Goal: Entertainment & Leisure: Consume media (video, audio)

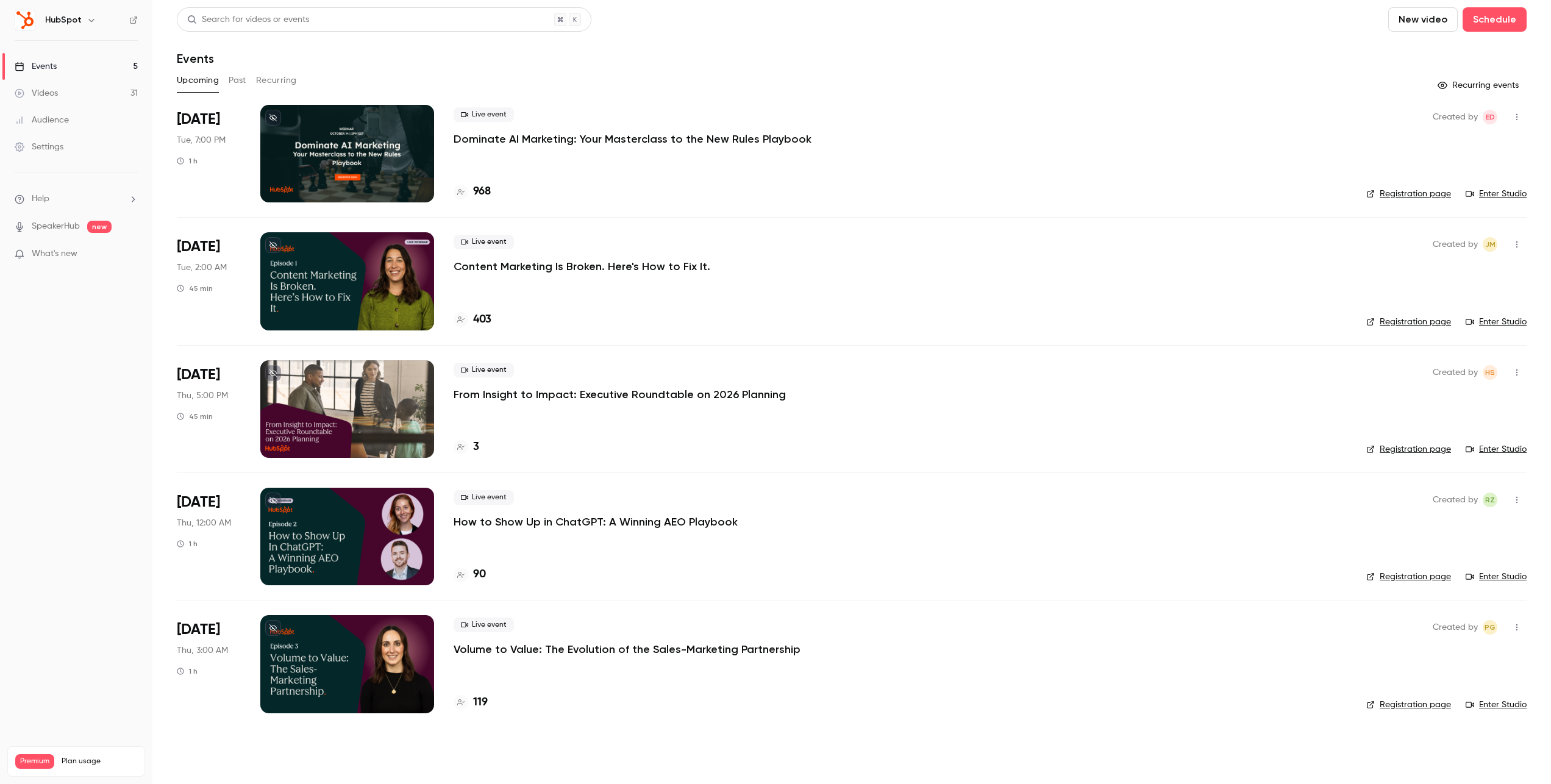
click at [243, 82] on button "Past" at bounding box center [237, 80] width 18 height 19
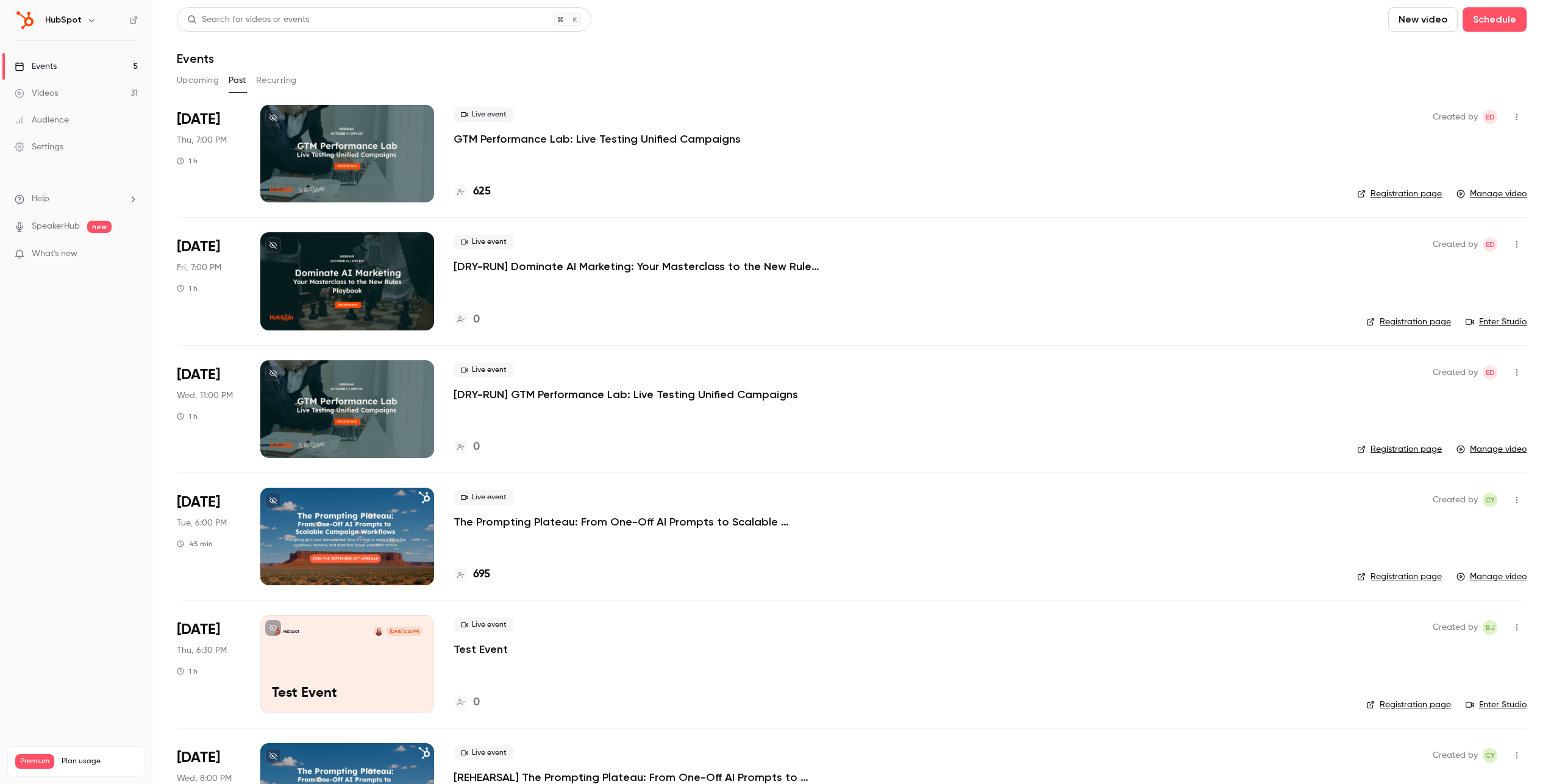
click at [566, 137] on p "GTM Performance Lab: Live Testing Unified Campaigns" at bounding box center [597, 139] width 287 height 14
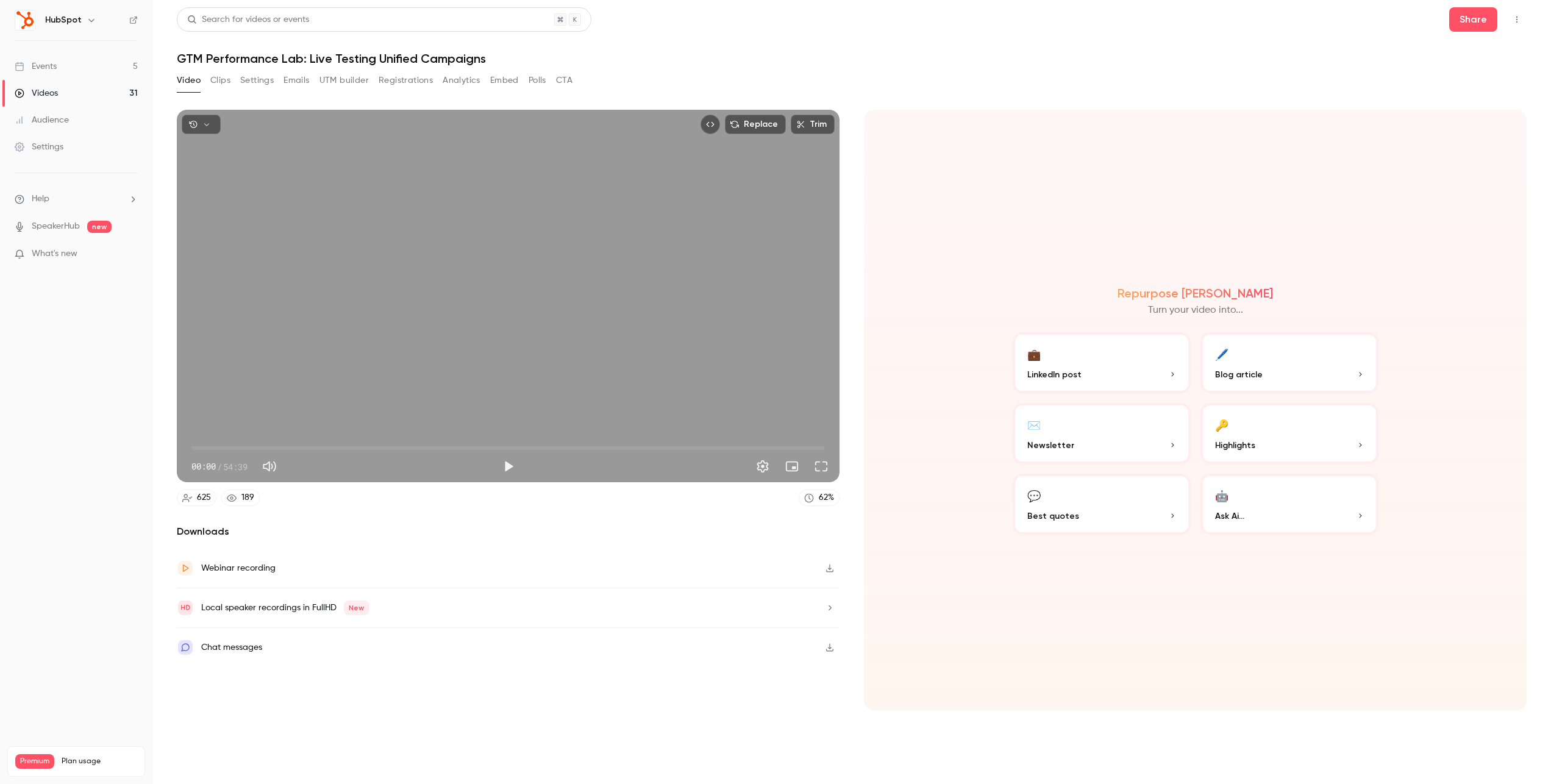
click at [221, 80] on button "Clips" at bounding box center [220, 80] width 20 height 19
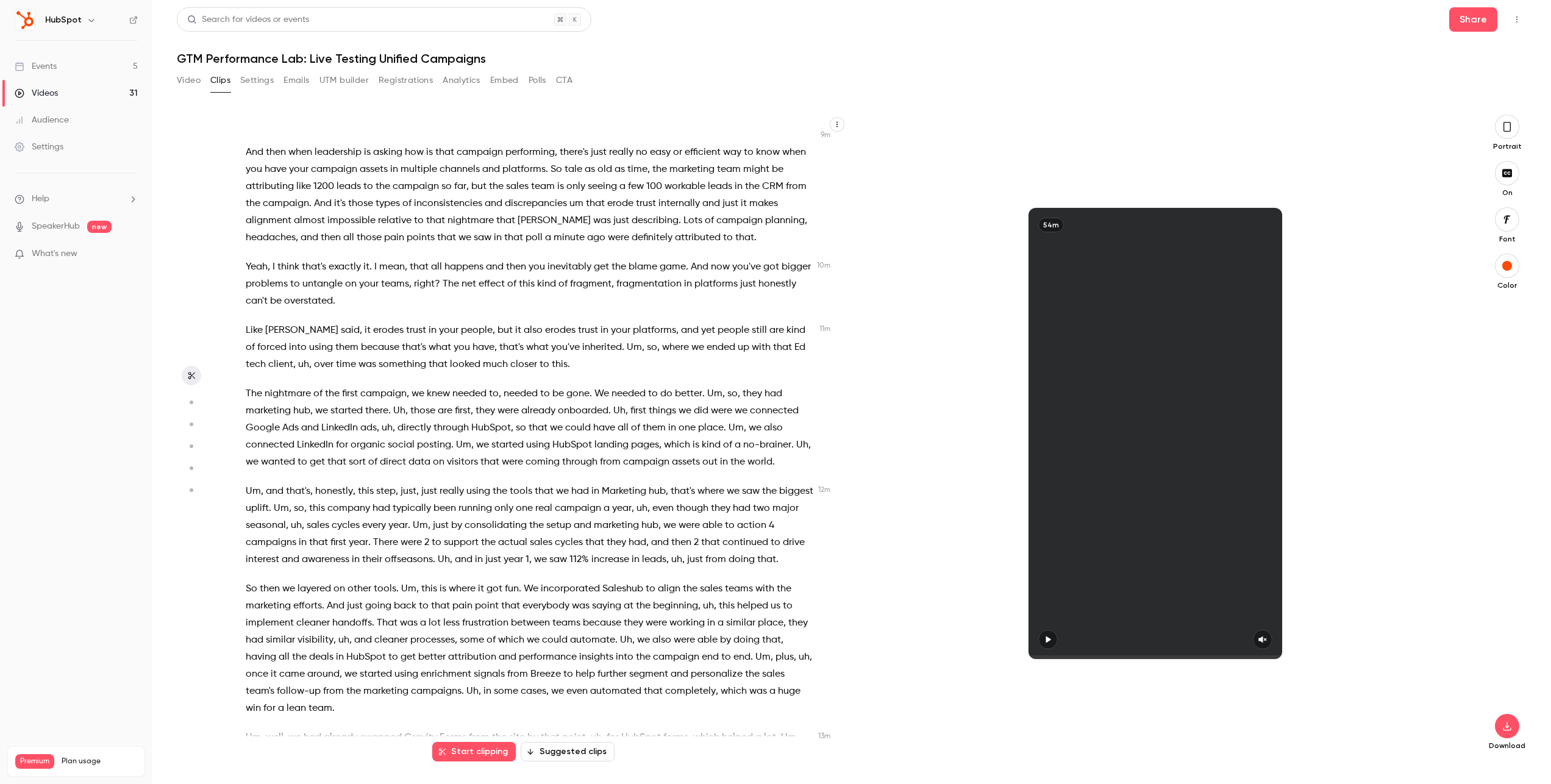
scroll to position [2258, 0]
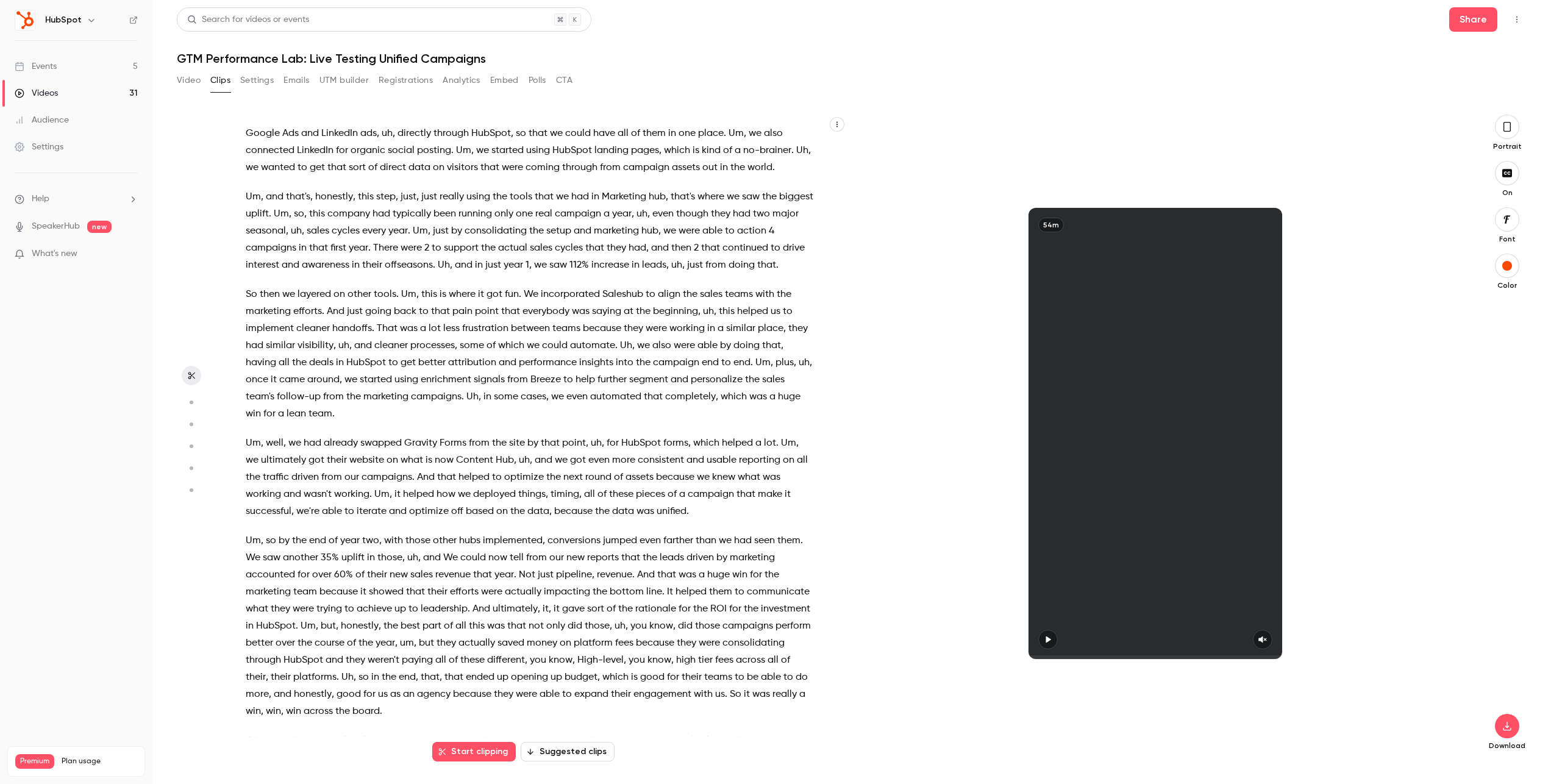
click at [196, 399] on button "button" at bounding box center [191, 402] width 19 height 19
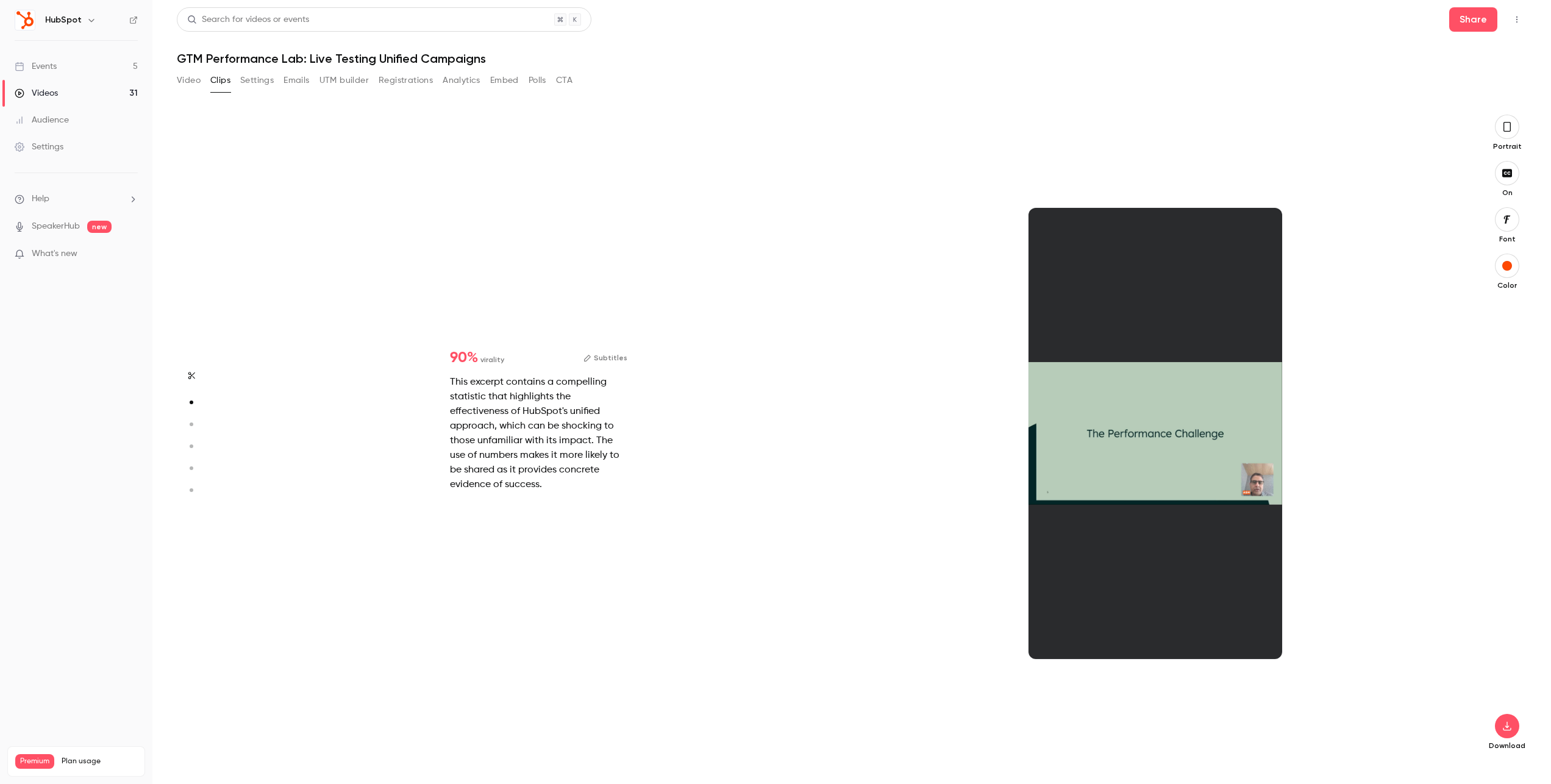
scroll to position [1295, 0]
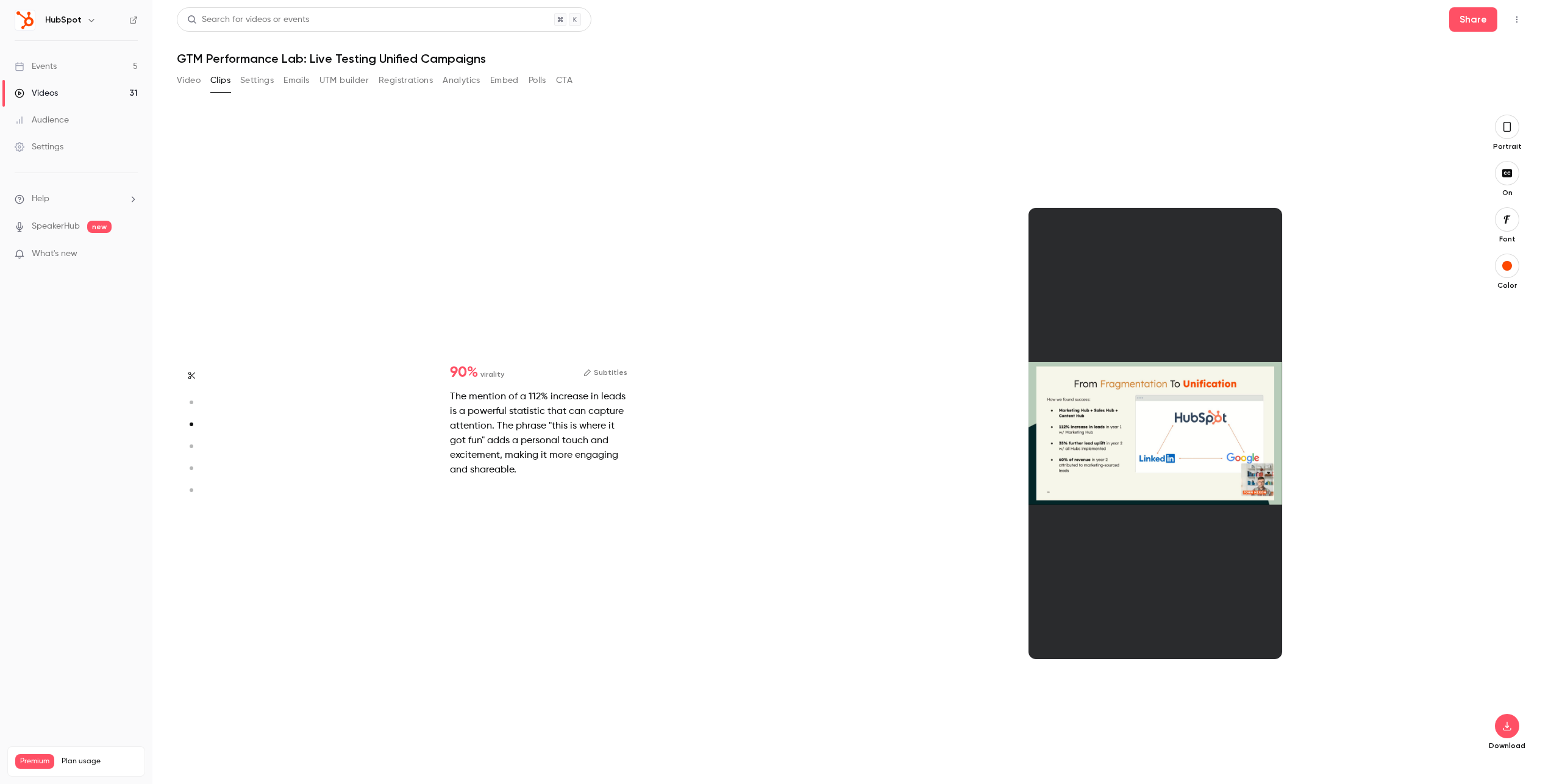
click at [190, 447] on icon "button" at bounding box center [191, 446] width 11 height 9
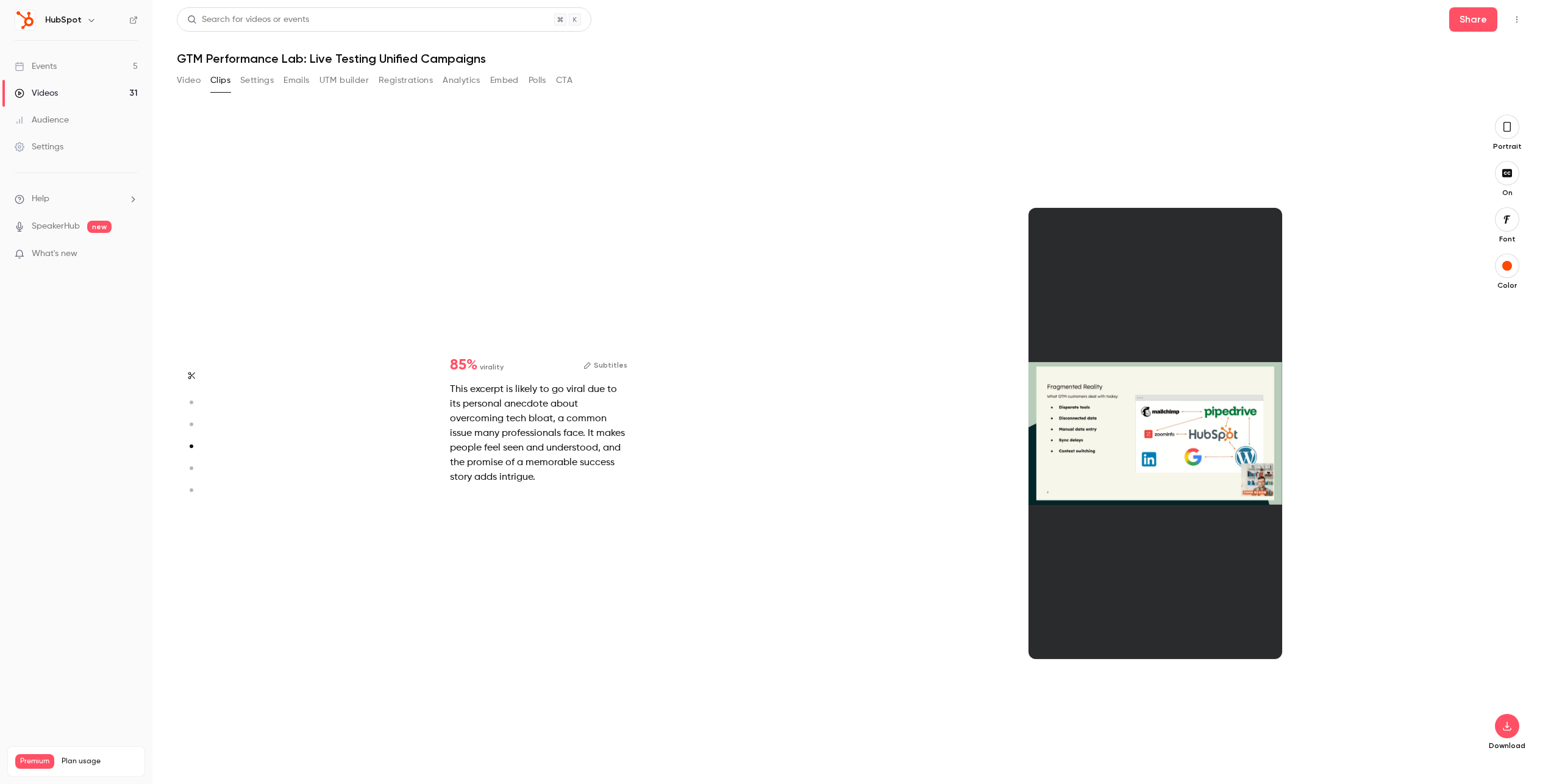
scroll to position [1942, 0]
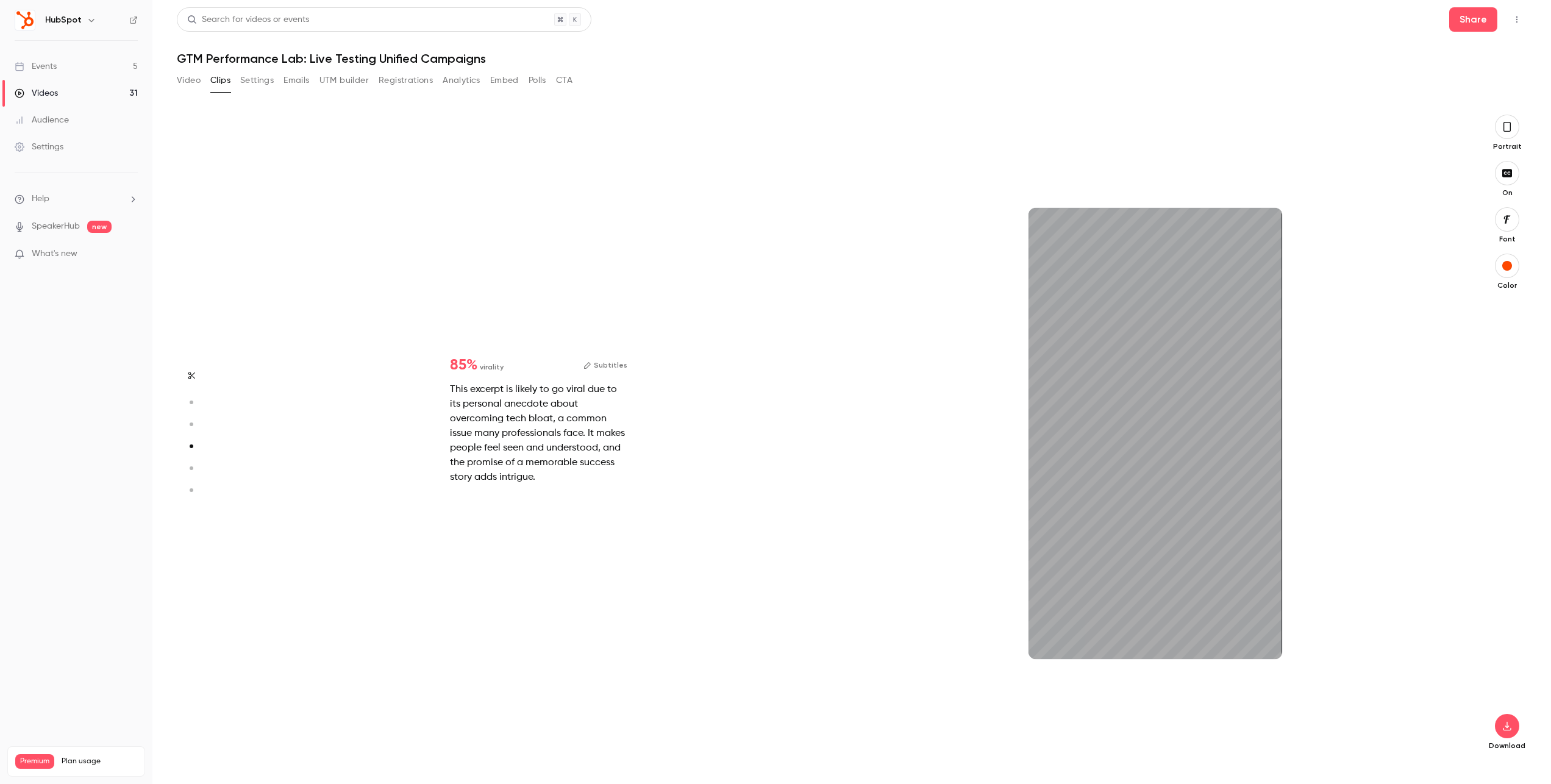
click at [194, 467] on icon "button" at bounding box center [191, 468] width 11 height 9
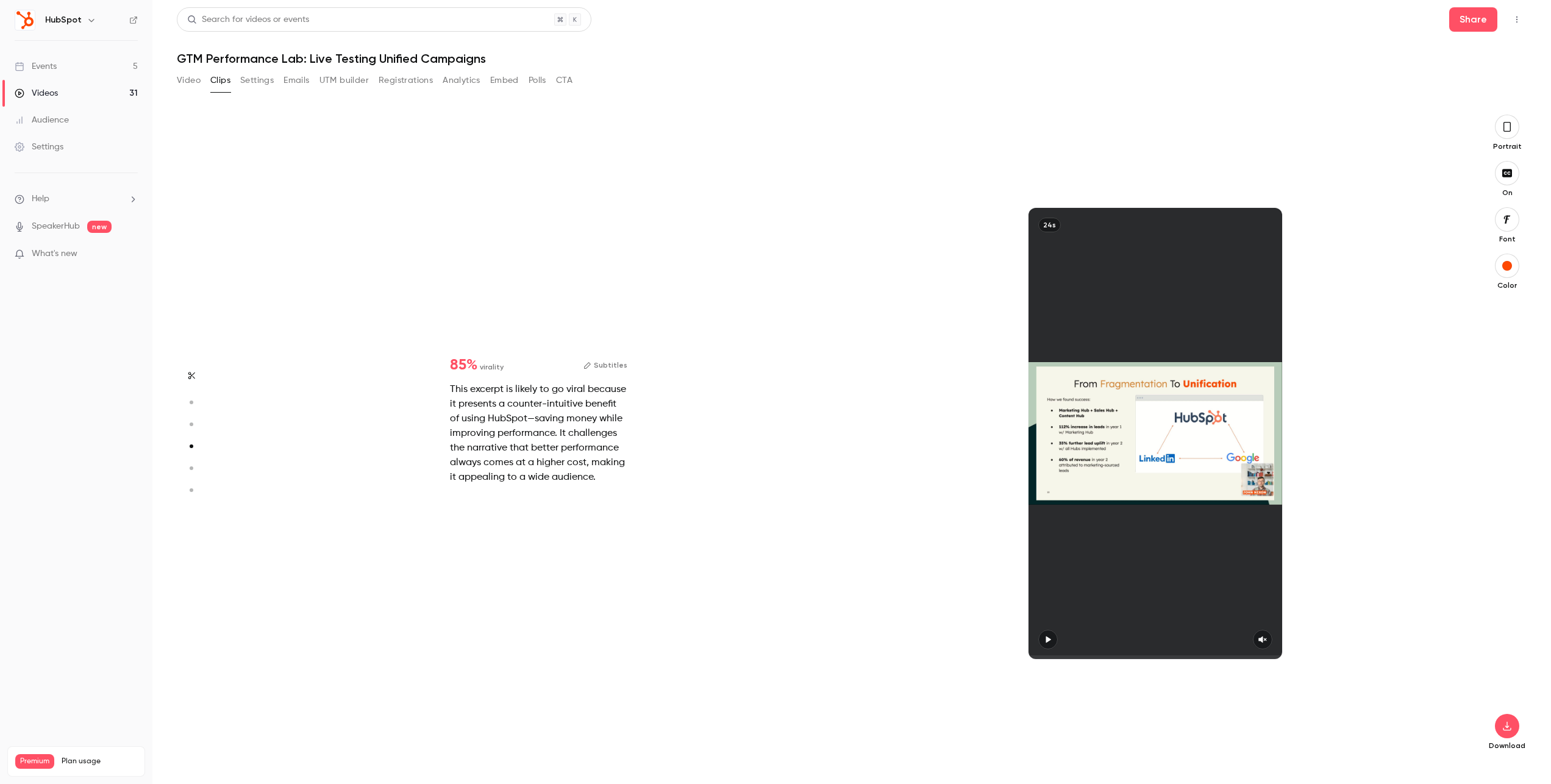
type input "*"
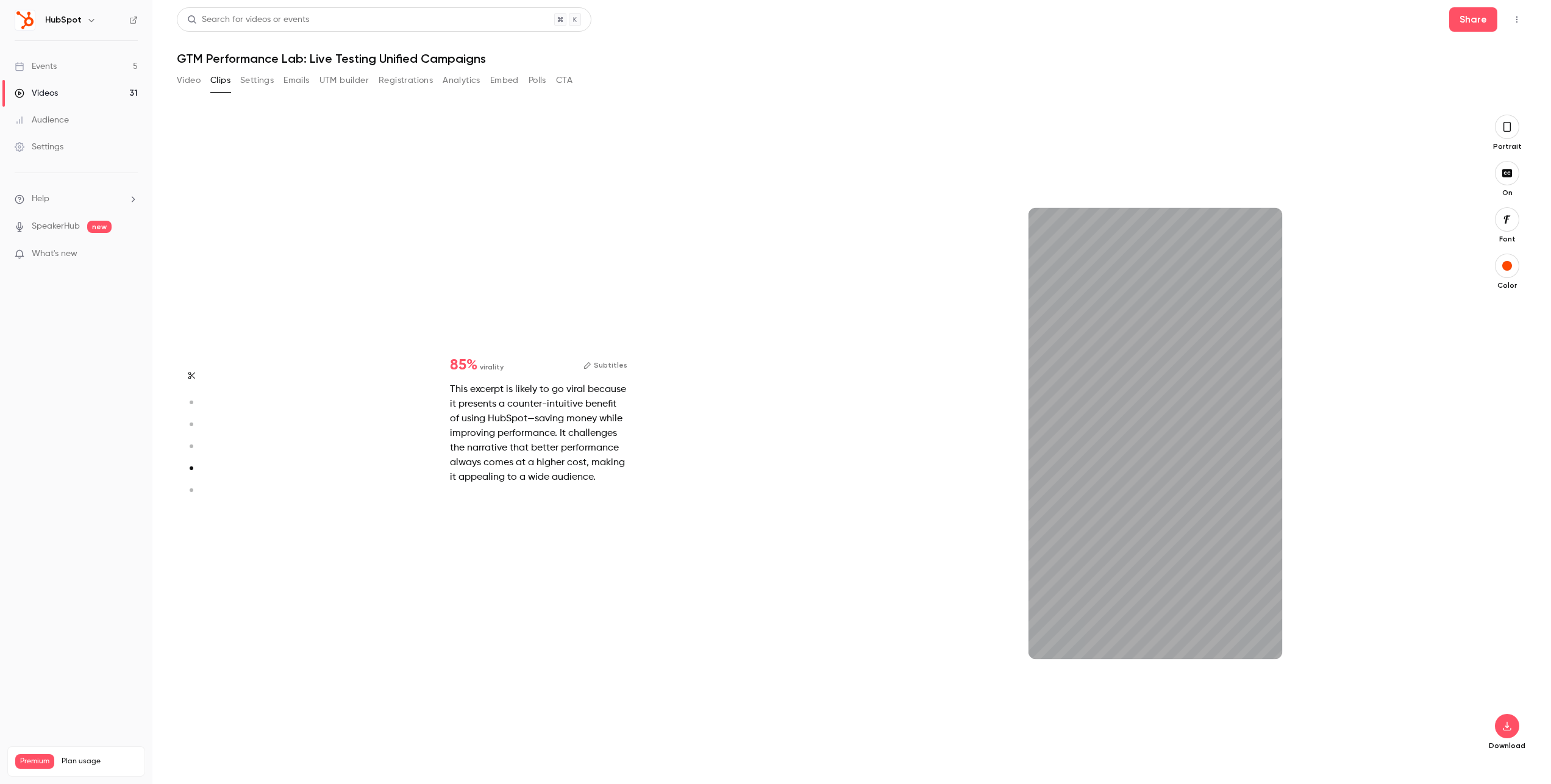
scroll to position [2589, 0]
click at [192, 487] on icon "button" at bounding box center [191, 490] width 11 height 9
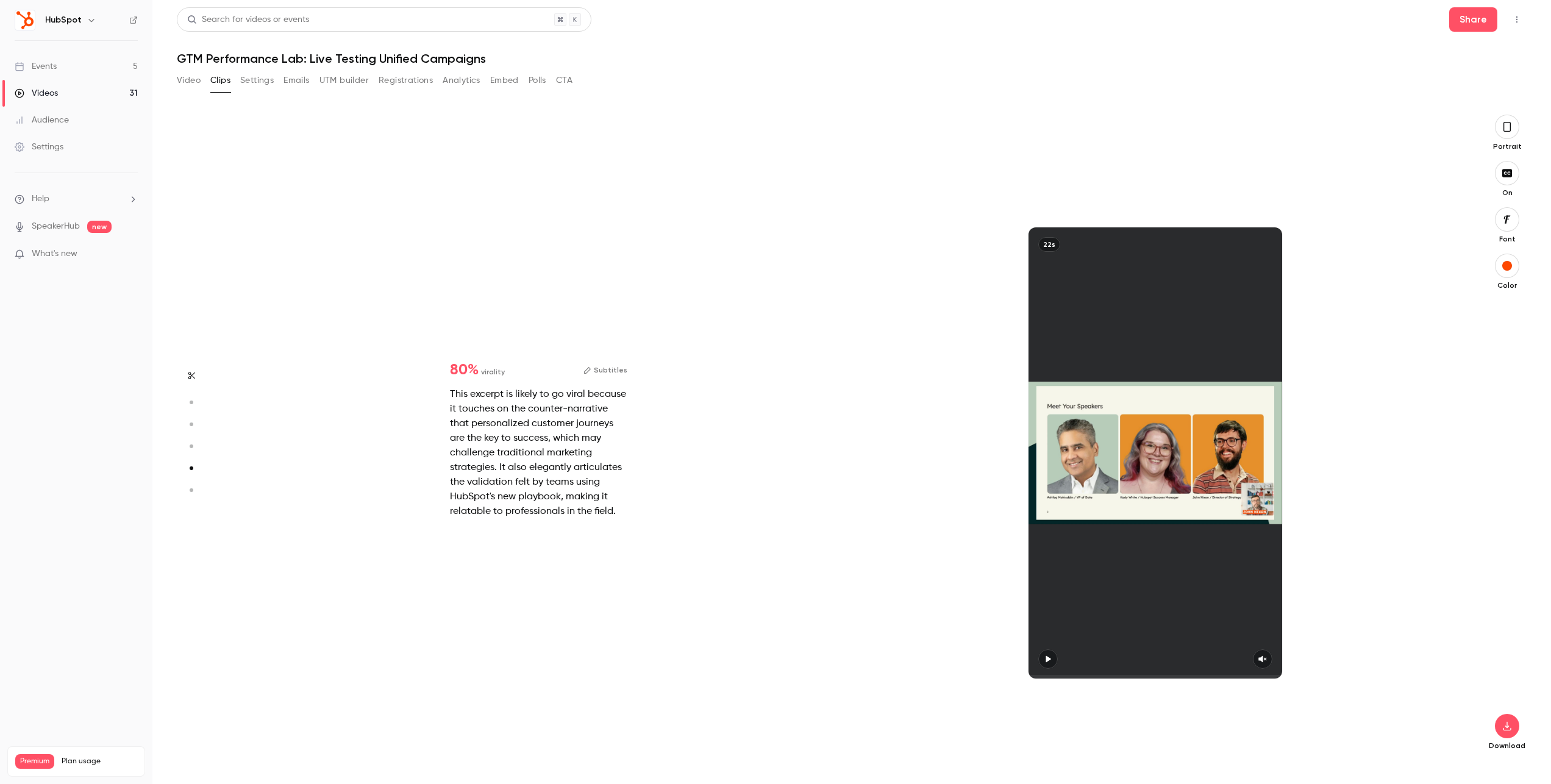
type input "*"
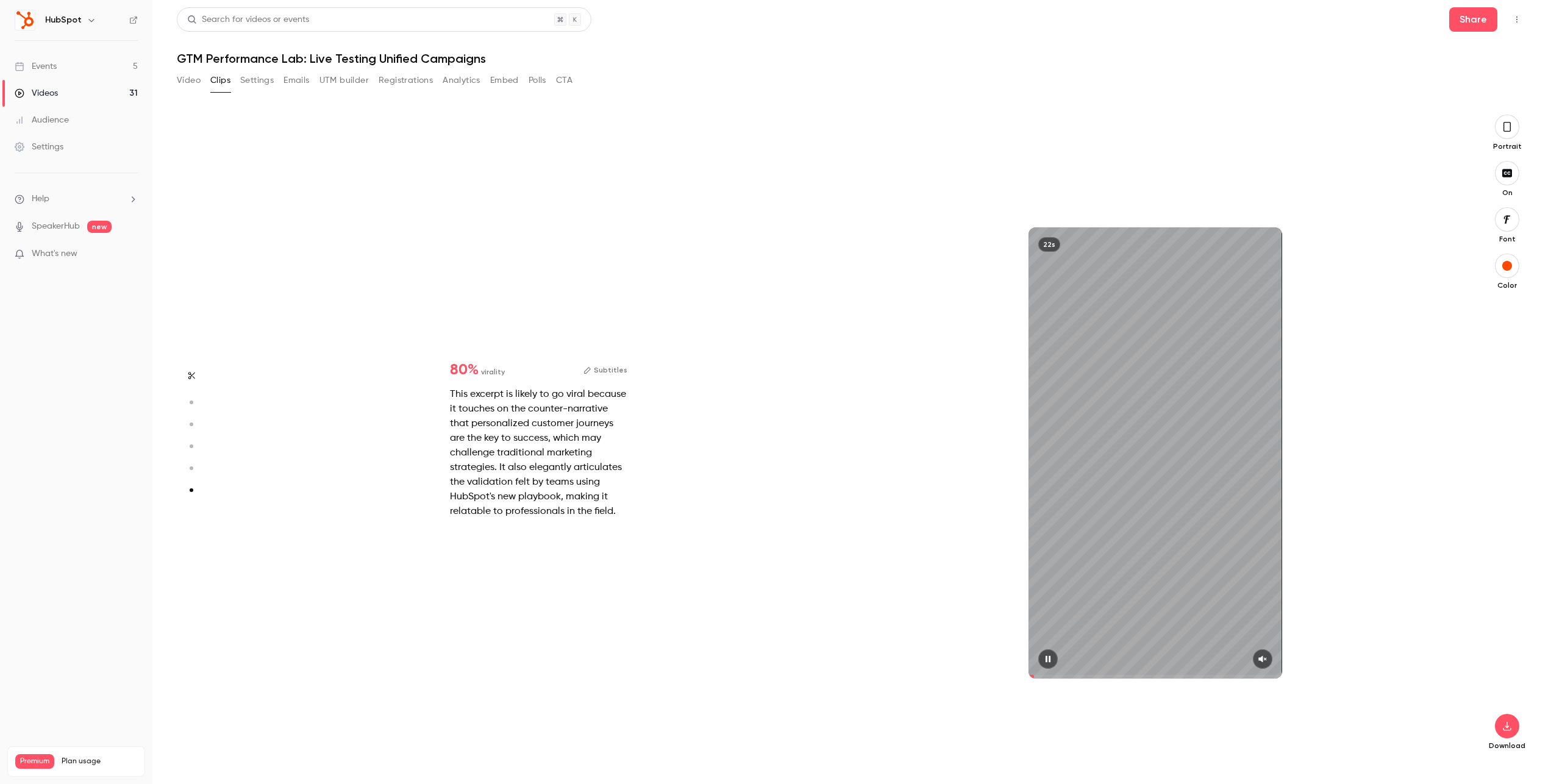
click at [1034, 675] on span at bounding box center [1032, 676] width 6 height 4
click at [1266, 660] on icon "button" at bounding box center [1263, 659] width 10 height 9
click at [192, 402] on circle "button" at bounding box center [191, 402] width 4 height 4
type input "*"
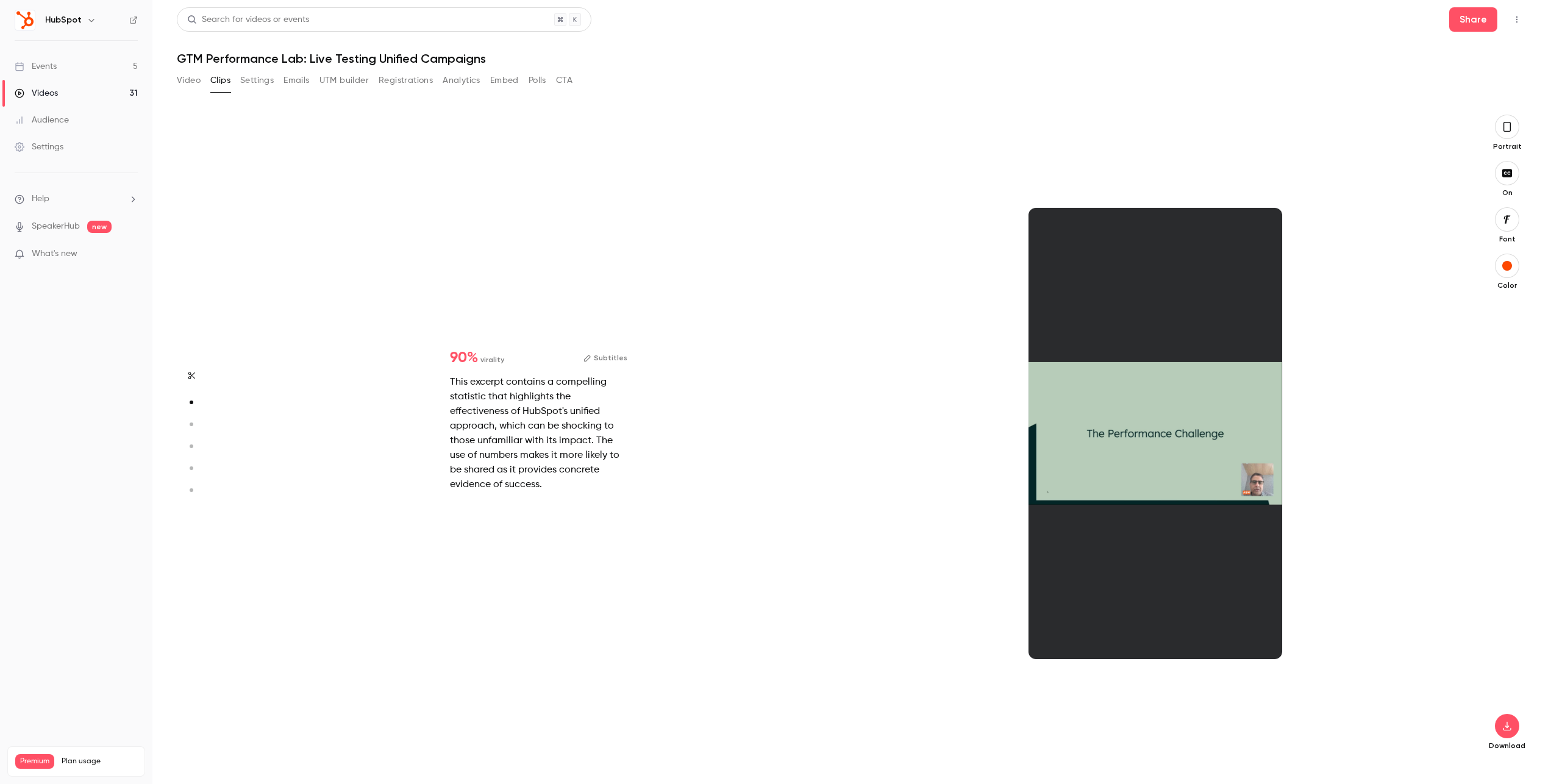
scroll to position [647, 0]
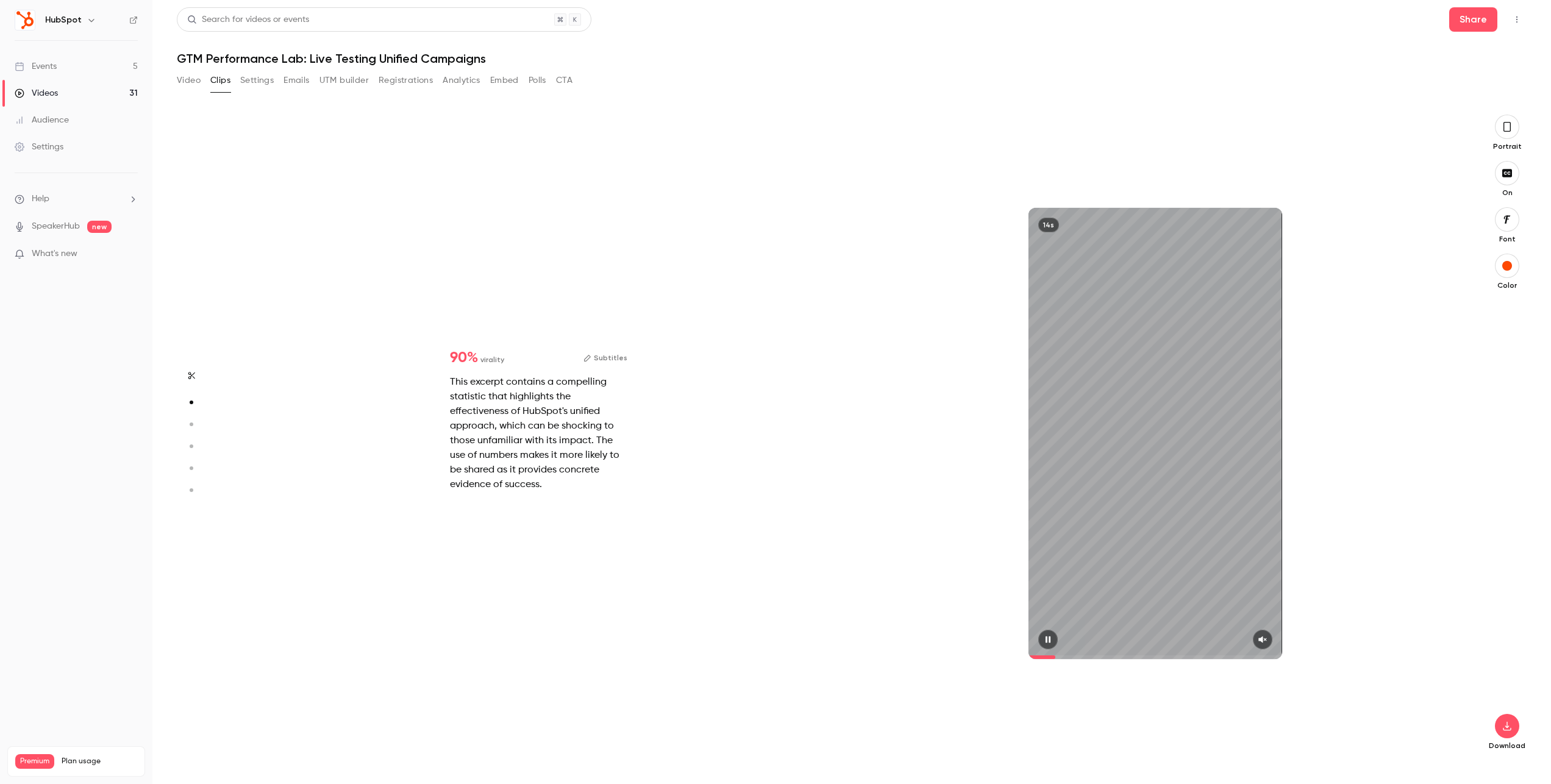
click at [1265, 637] on icon "button" at bounding box center [1263, 639] width 10 height 9
click at [192, 423] on circle "button" at bounding box center [191, 424] width 4 height 4
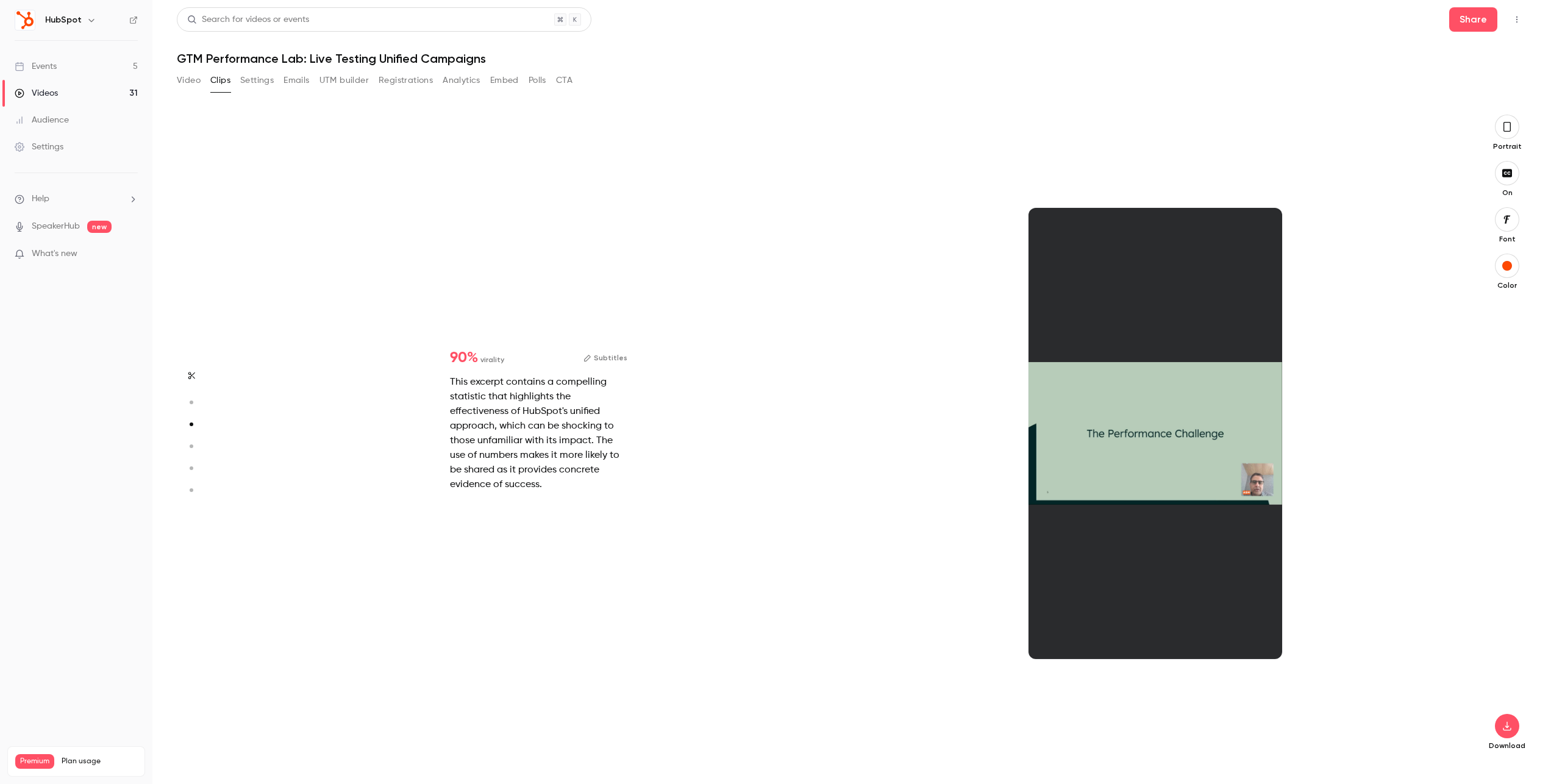
type input "*"
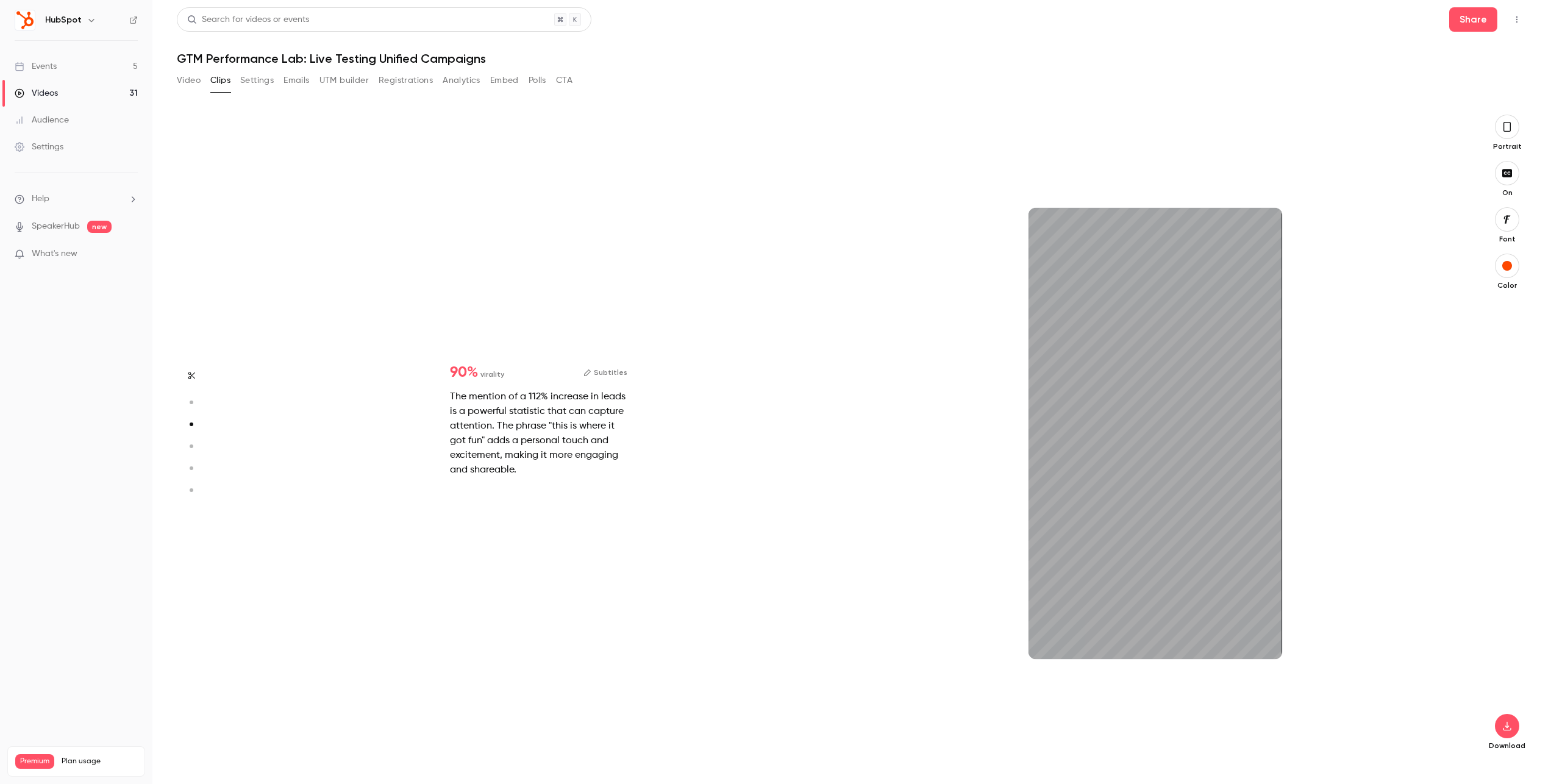
scroll to position [1295, 0]
click at [1267, 642] on button "button" at bounding box center [1263, 639] width 19 height 19
click at [182, 448] on button "button" at bounding box center [191, 446] width 19 height 19
type input "*"
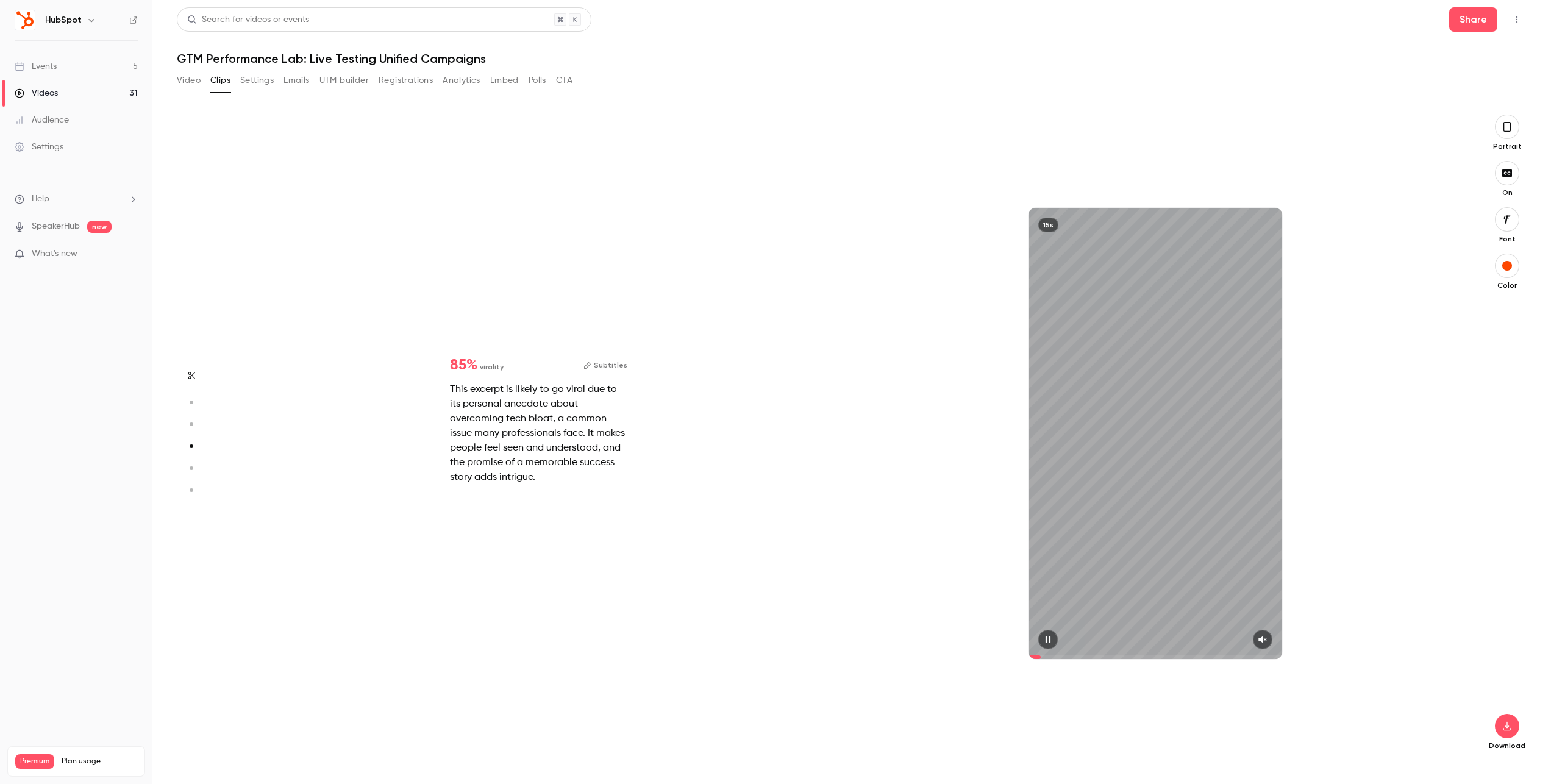
click at [1268, 637] on button "button" at bounding box center [1263, 639] width 19 height 19
click at [201, 373] on aside at bounding box center [191, 449] width 29 height 670
click at [196, 374] on icon "button" at bounding box center [191, 375] width 10 height 9
type input "*"
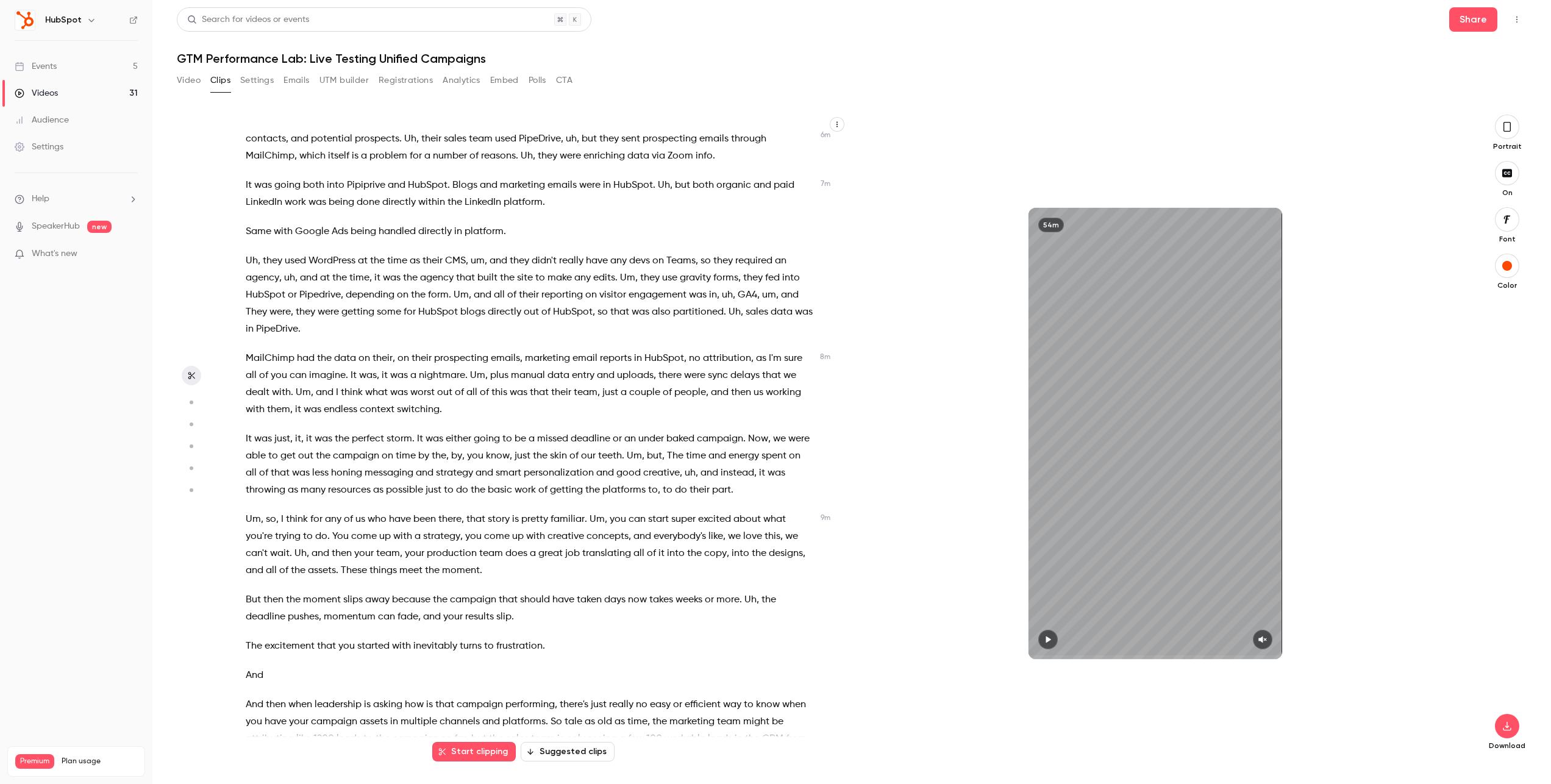
scroll to position [1454, 0]
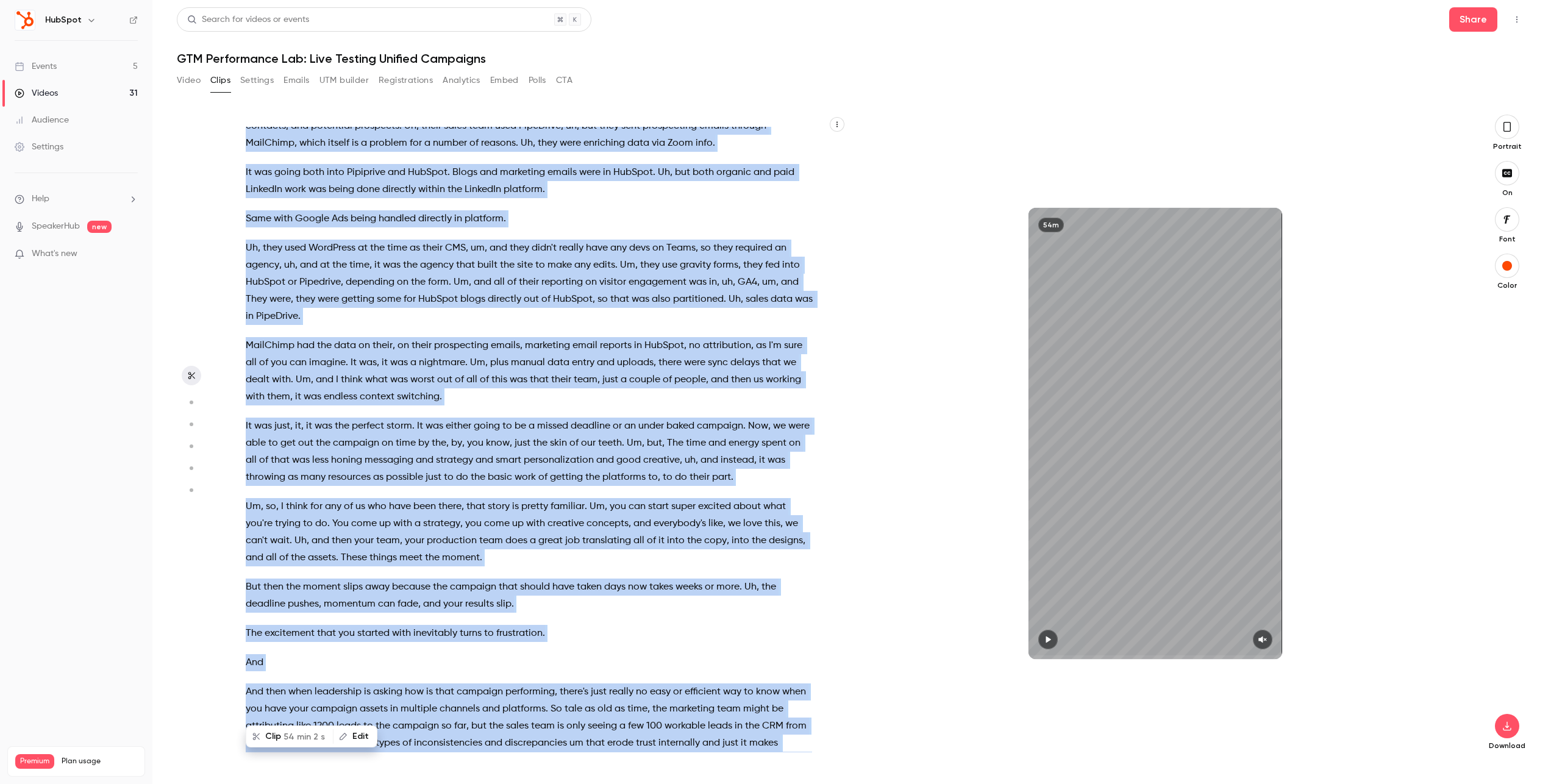
click at [450, 434] on span "either" at bounding box center [459, 427] width 26 height 17
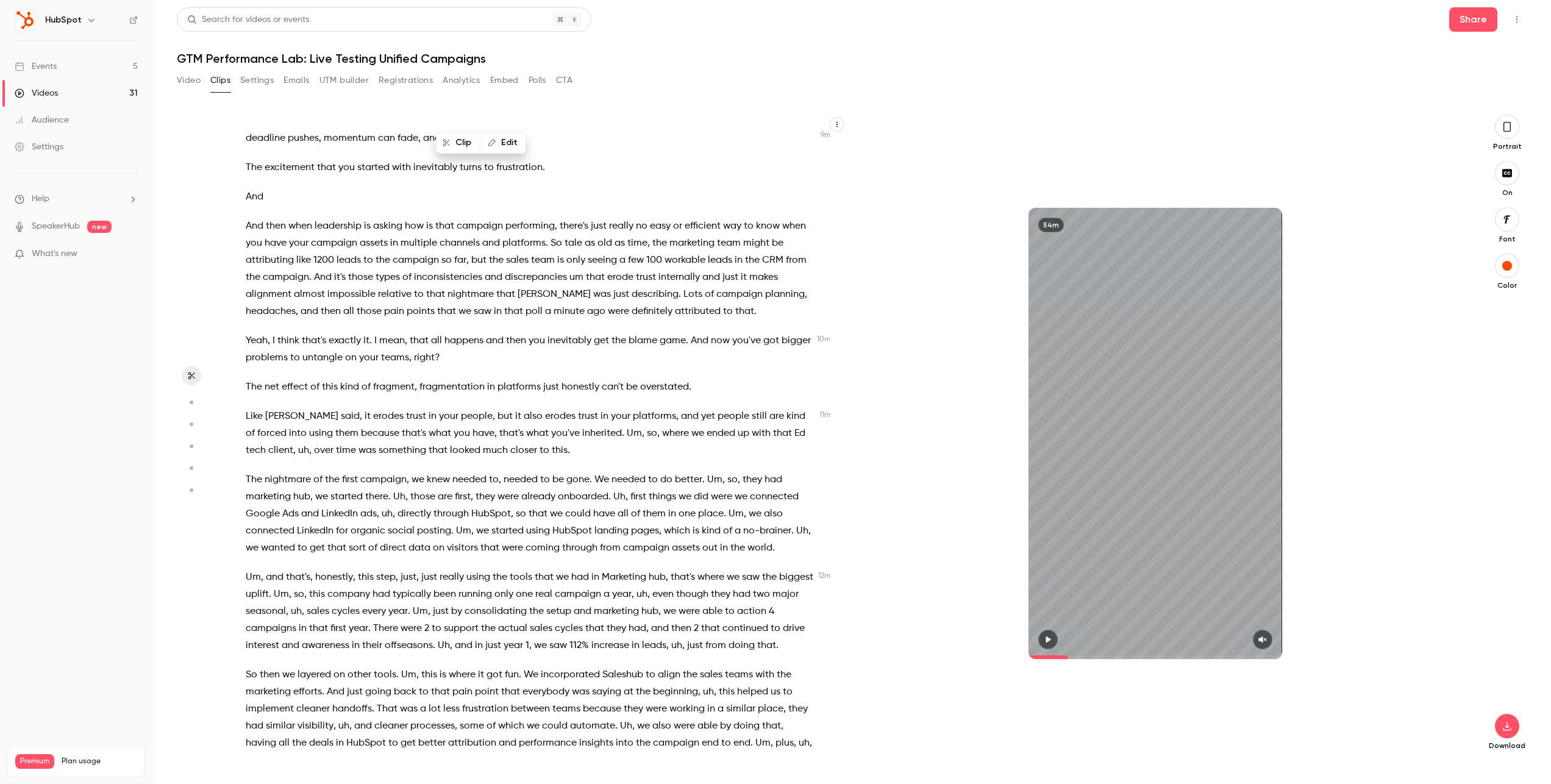
click at [461, 425] on span "people" at bounding box center [477, 416] width 32 height 17
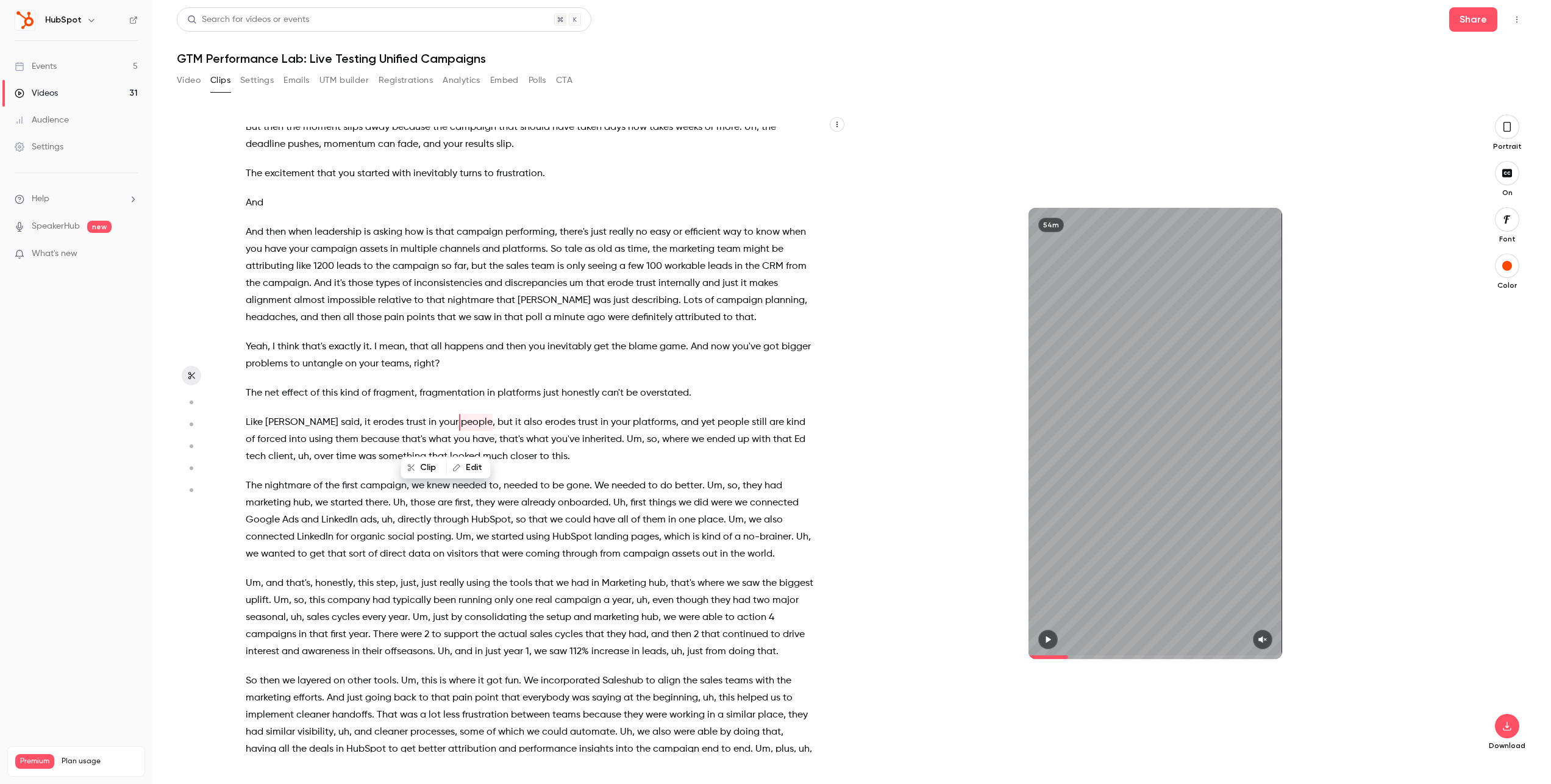
click at [435, 373] on span "right" at bounding box center [424, 364] width 21 height 17
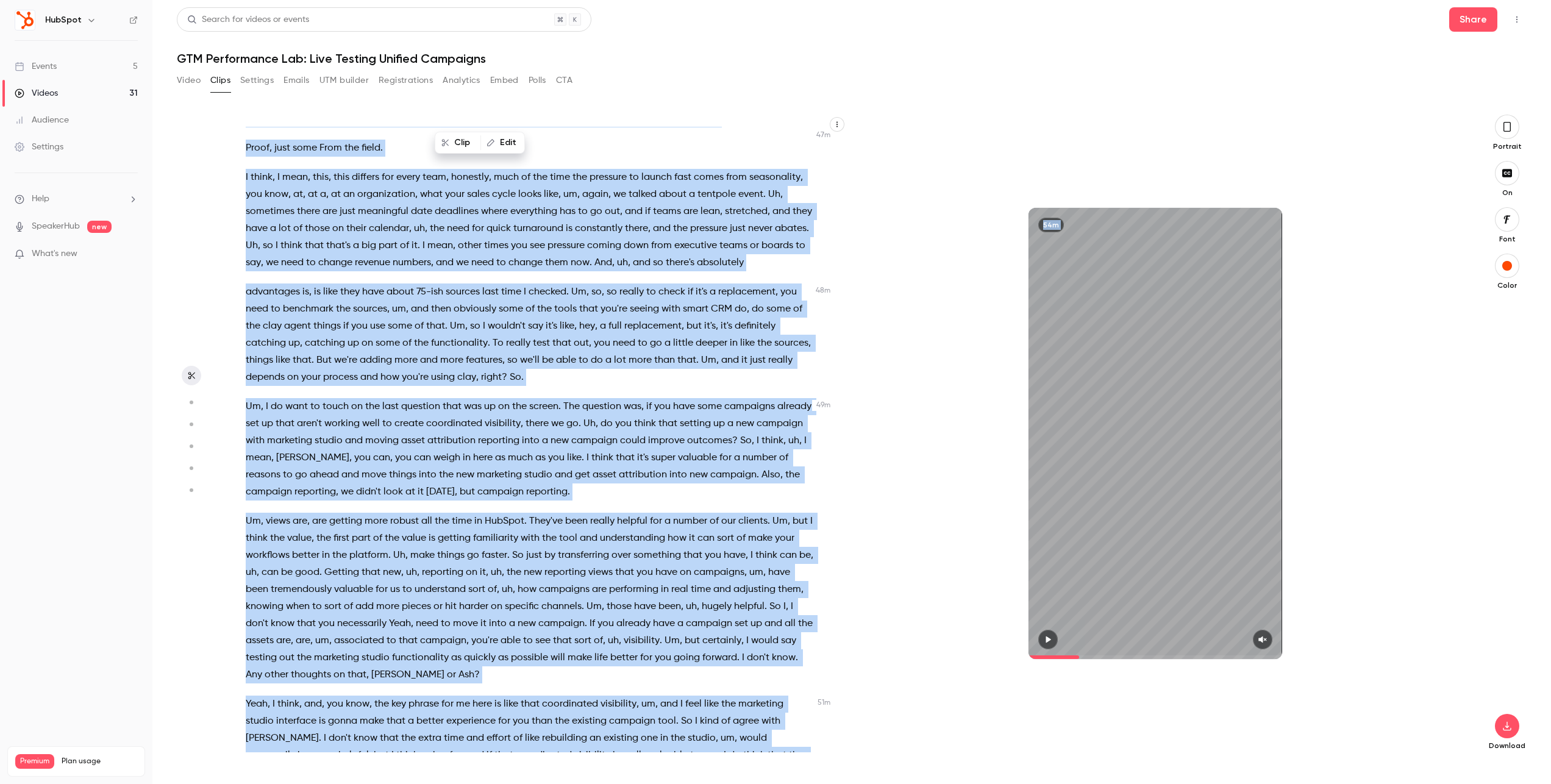
scroll to position [9131, 0]
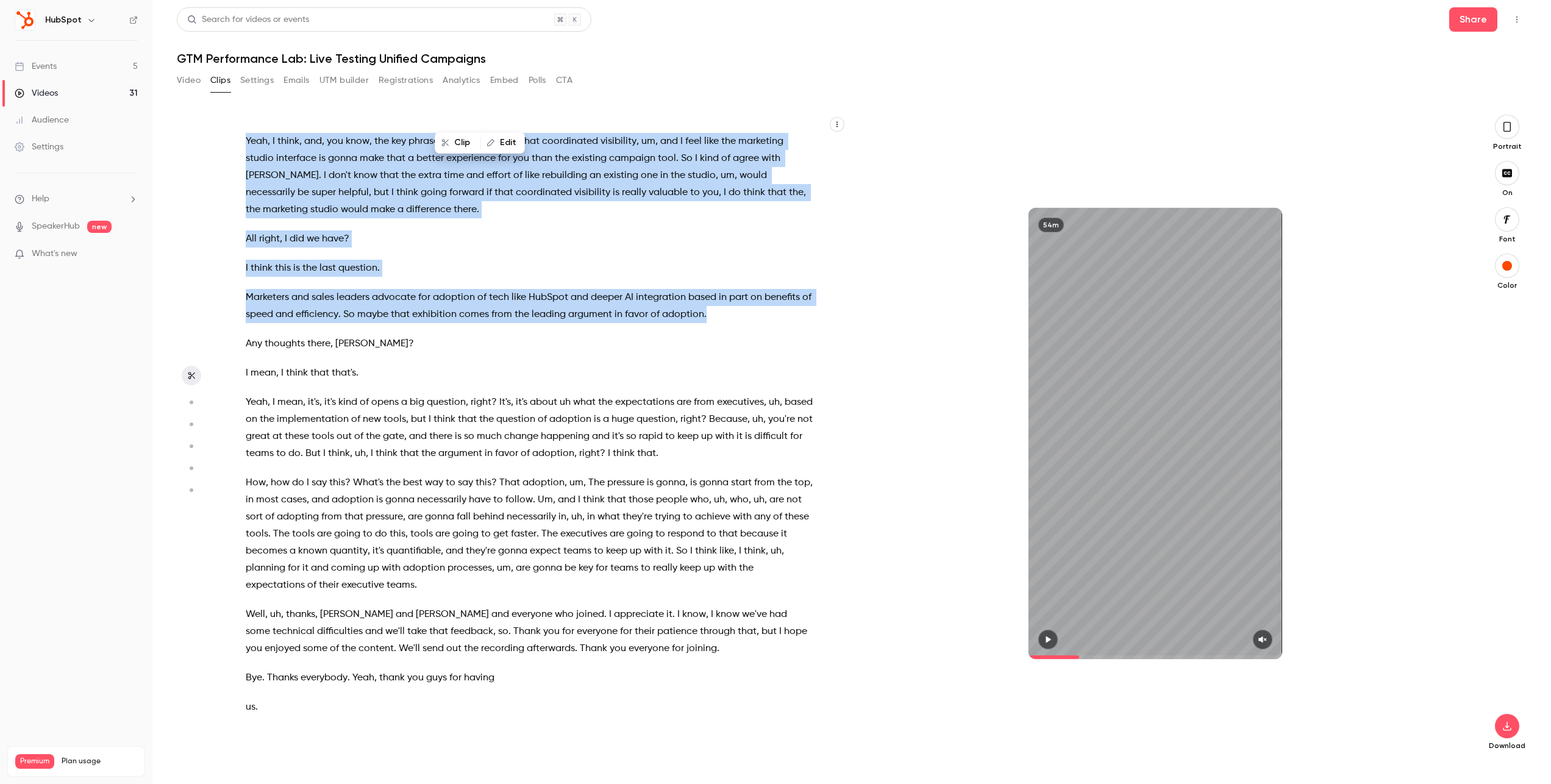
drag, startPoint x: 247, startPoint y: 140, endPoint x: 752, endPoint y: 310, distance: 532.8
click at [752, 310] on div "All right . Welcome , everyone , uh , to GTM Performance Lab . I'm [PERSON_NAME…" at bounding box center [535, 439] width 610 height 626
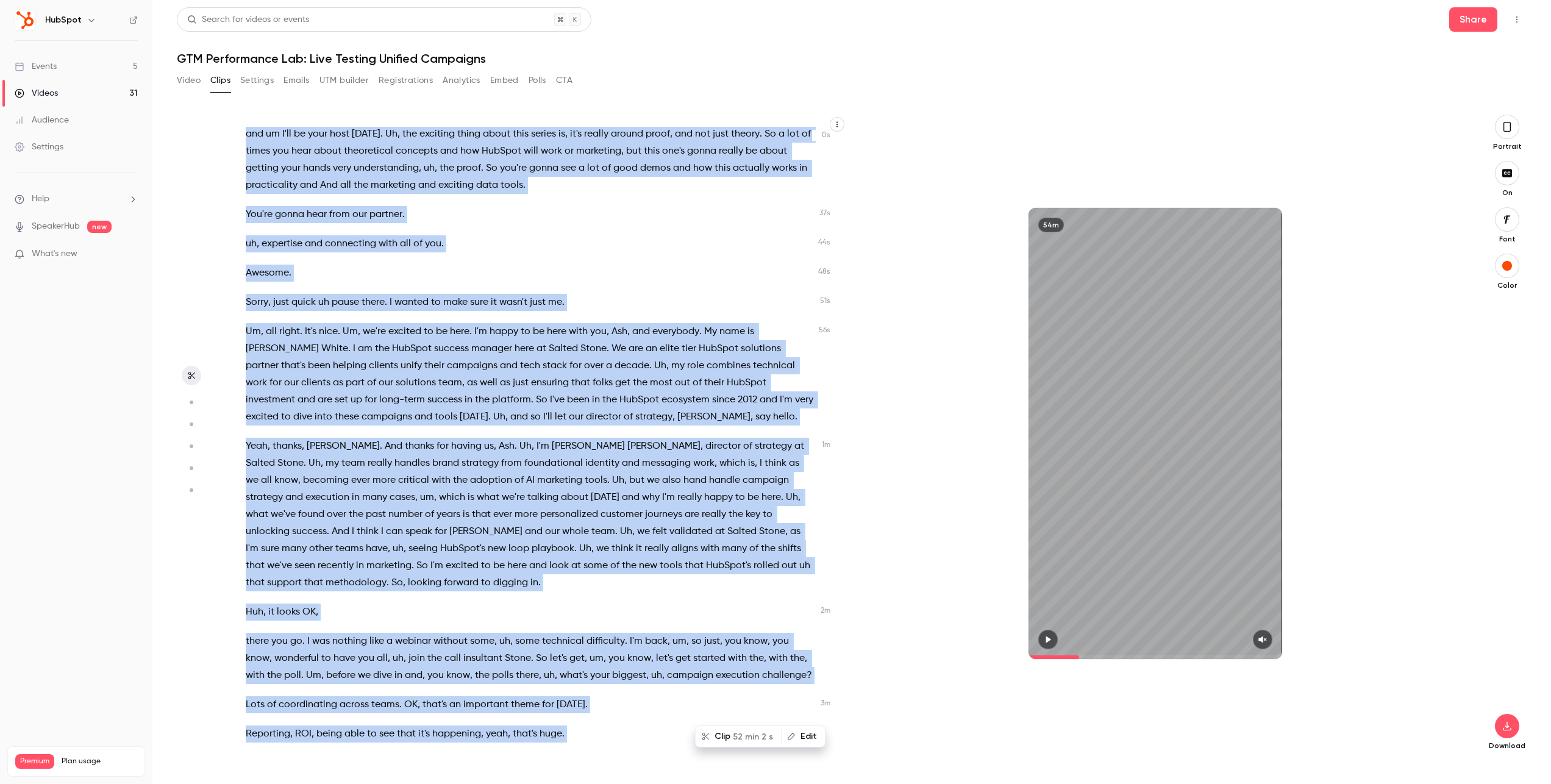
scroll to position [0, 0]
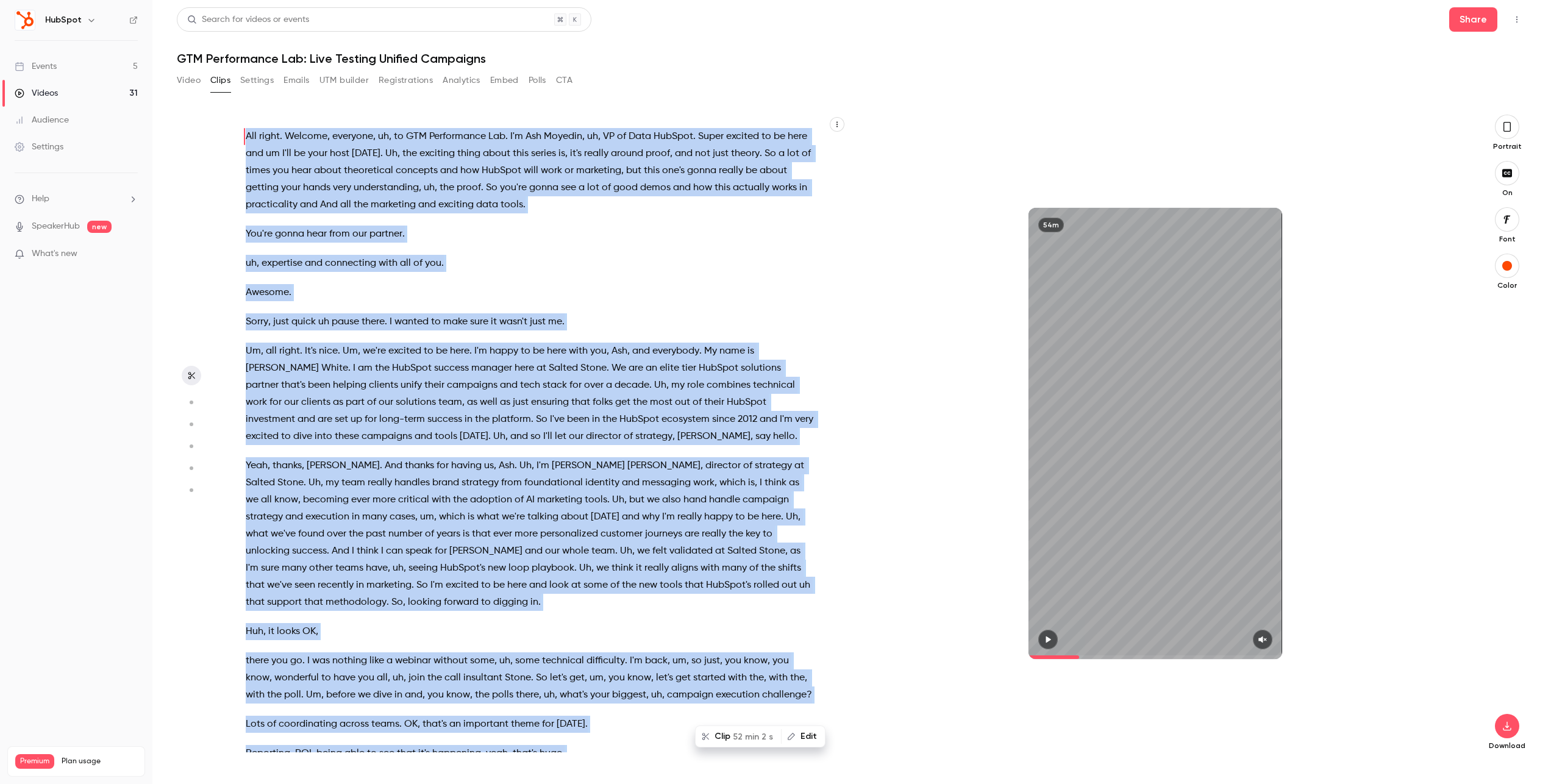
type input "*"
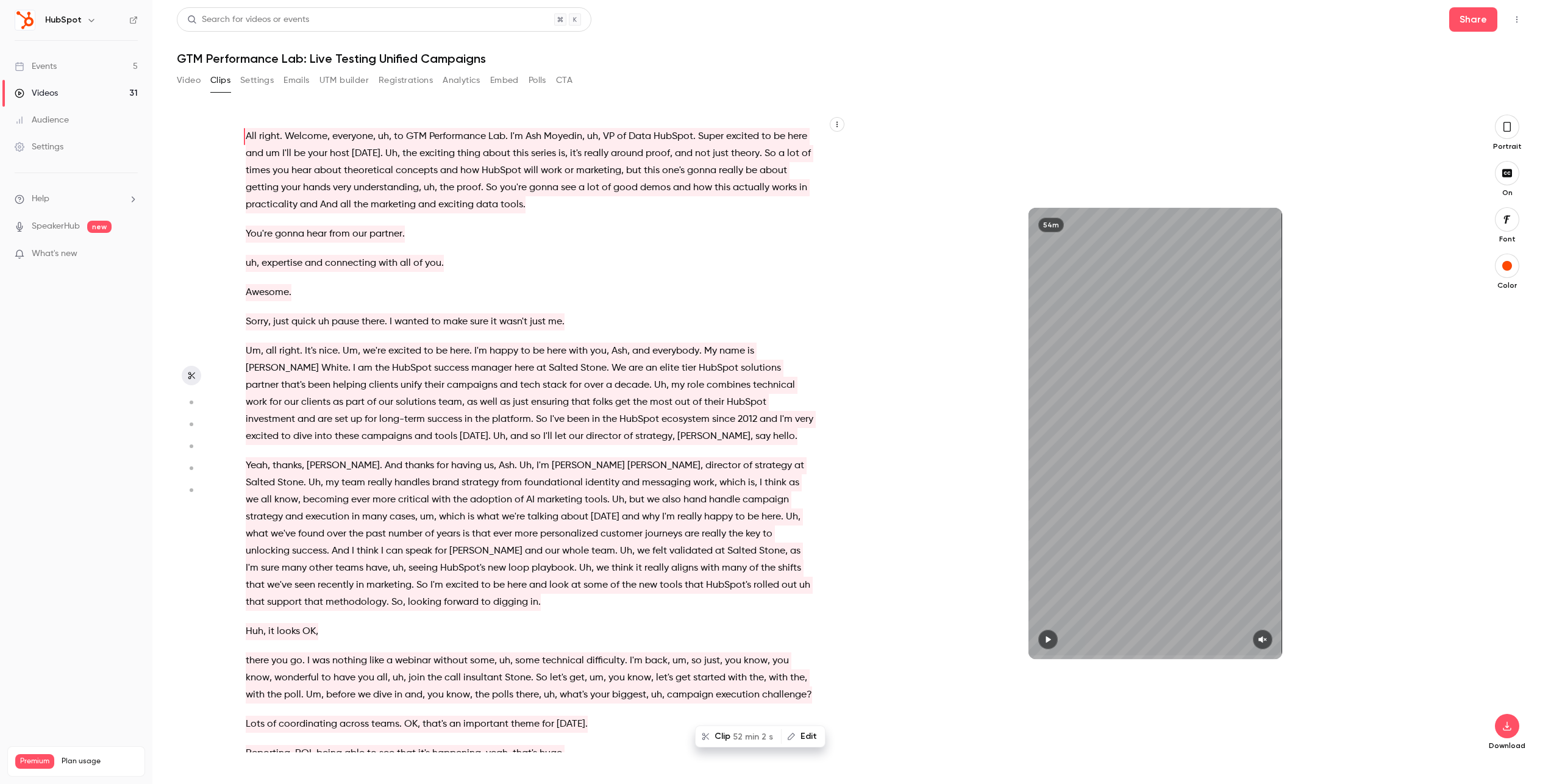
click at [195, 83] on button "Video" at bounding box center [188, 80] width 24 height 19
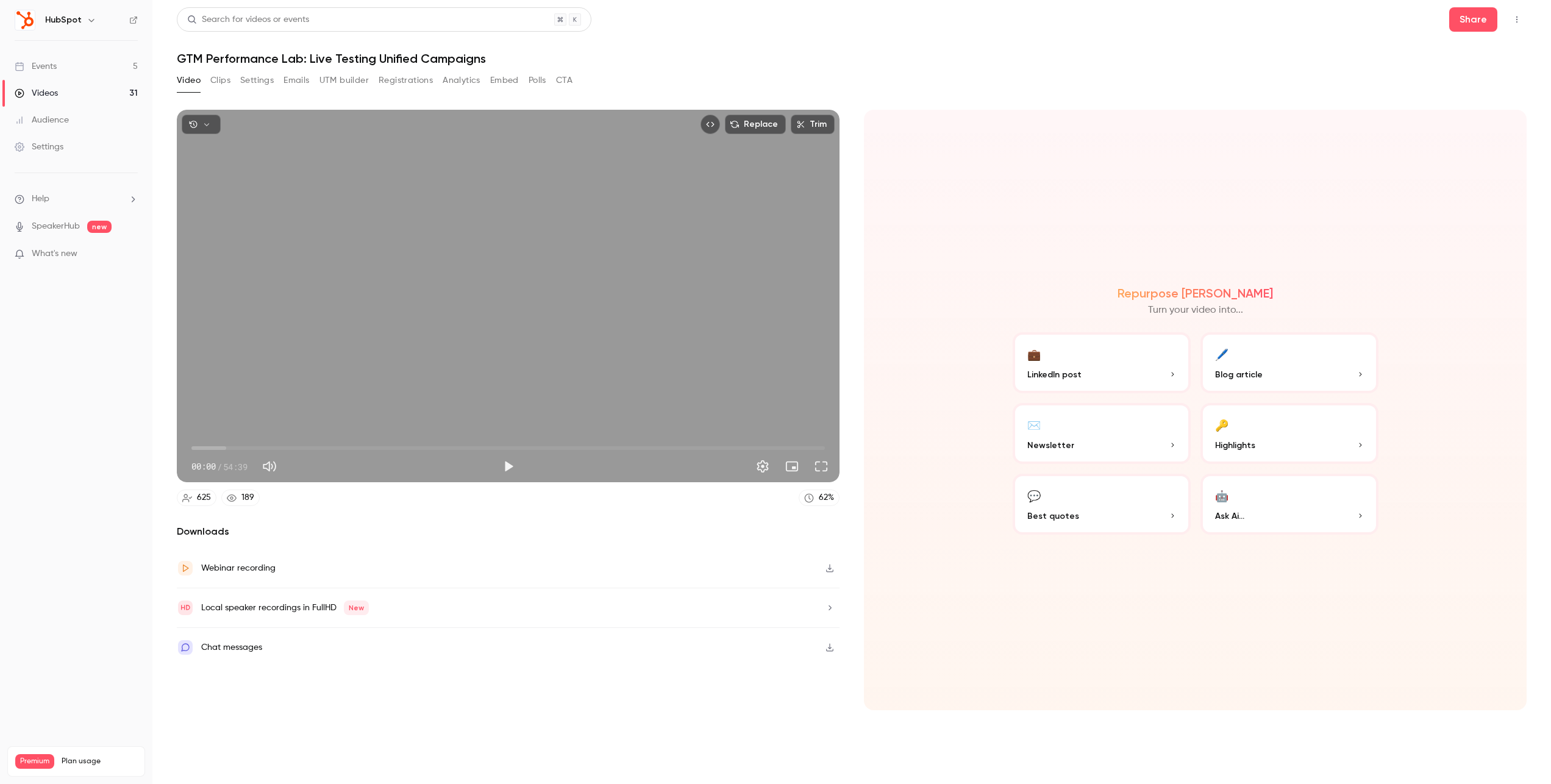
click at [223, 78] on button "Clips" at bounding box center [220, 80] width 20 height 19
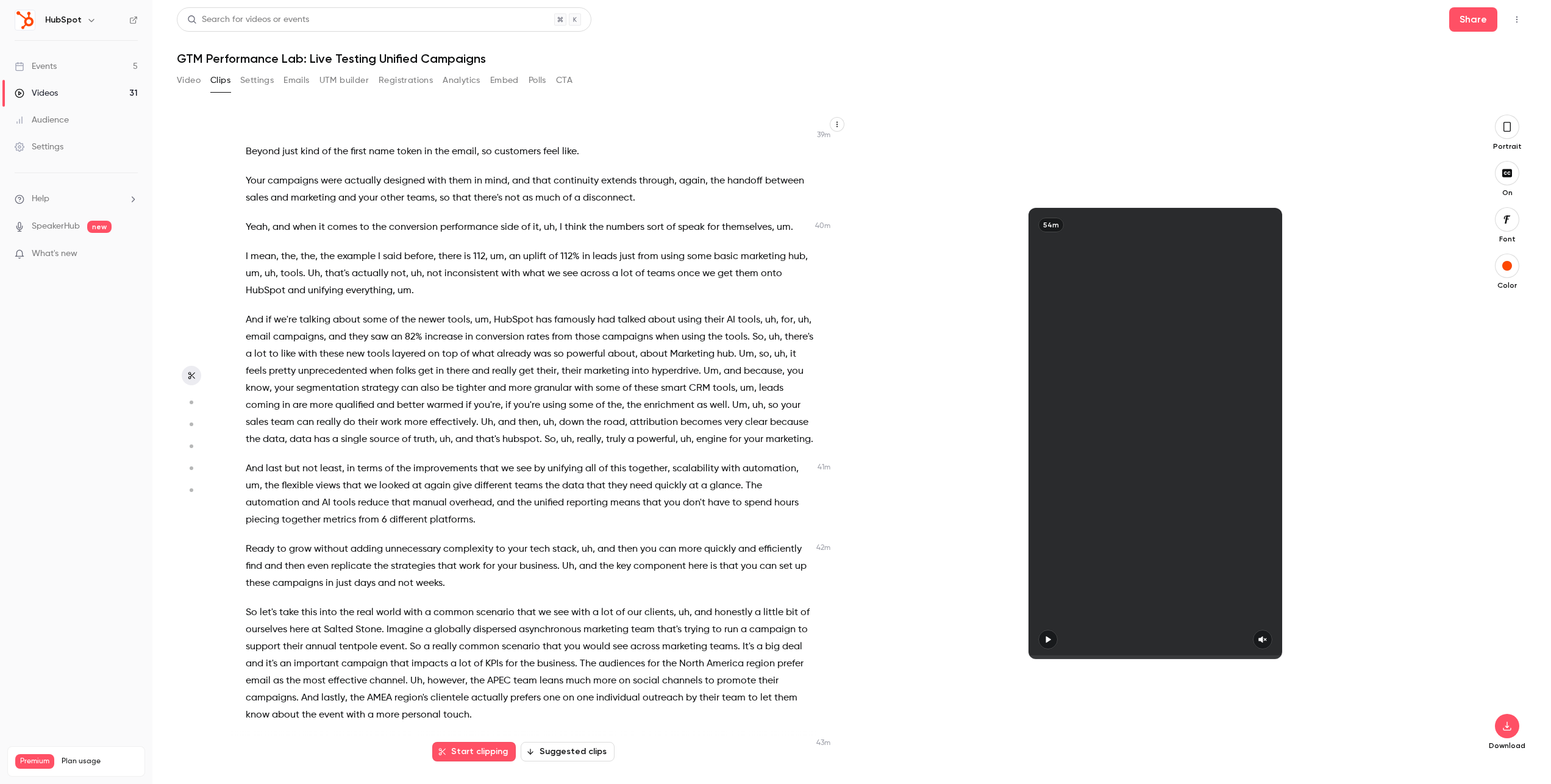
scroll to position [1825, 0]
